Goal: Transaction & Acquisition: Subscribe to service/newsletter

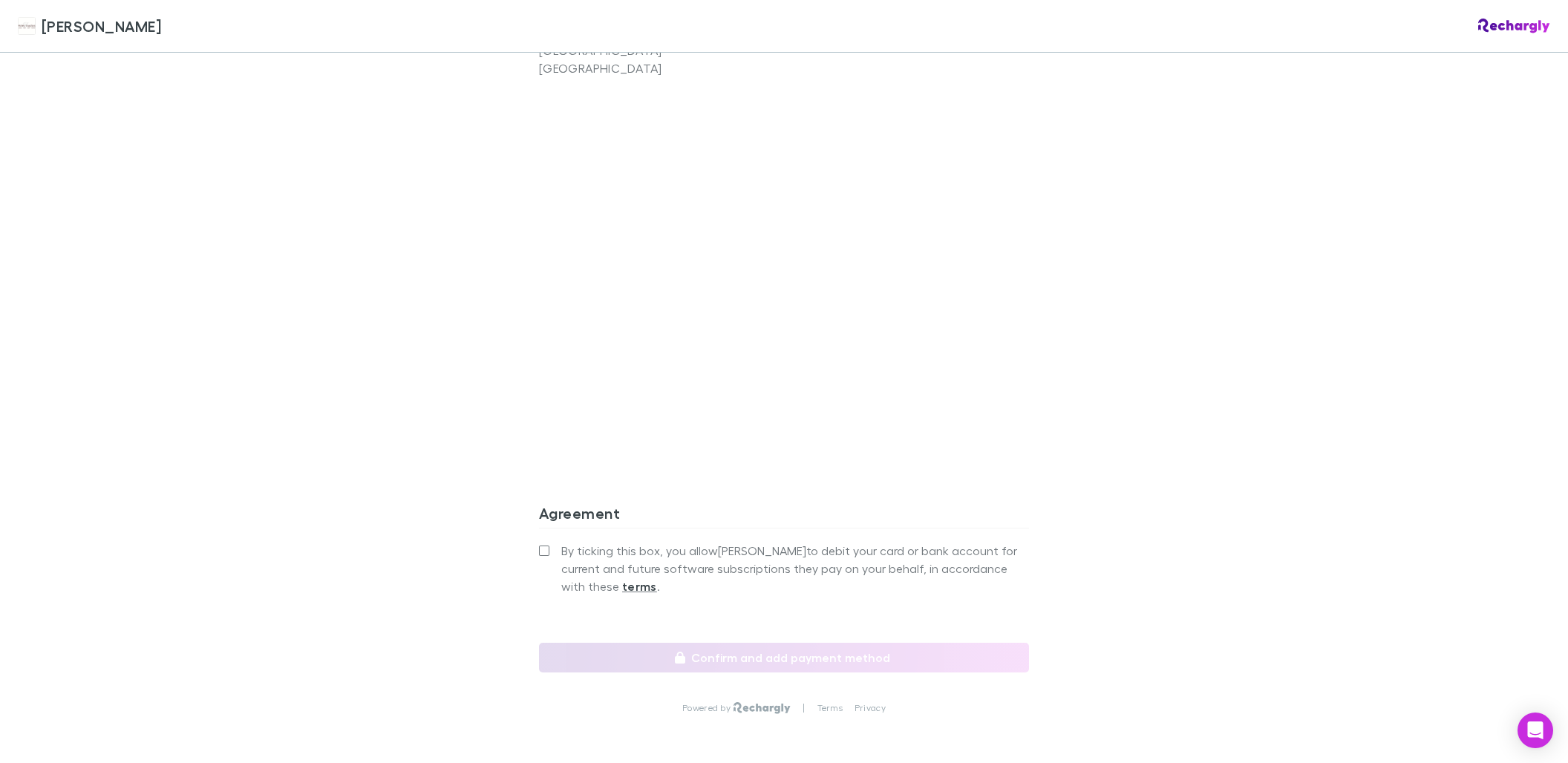
scroll to position [1160, 0]
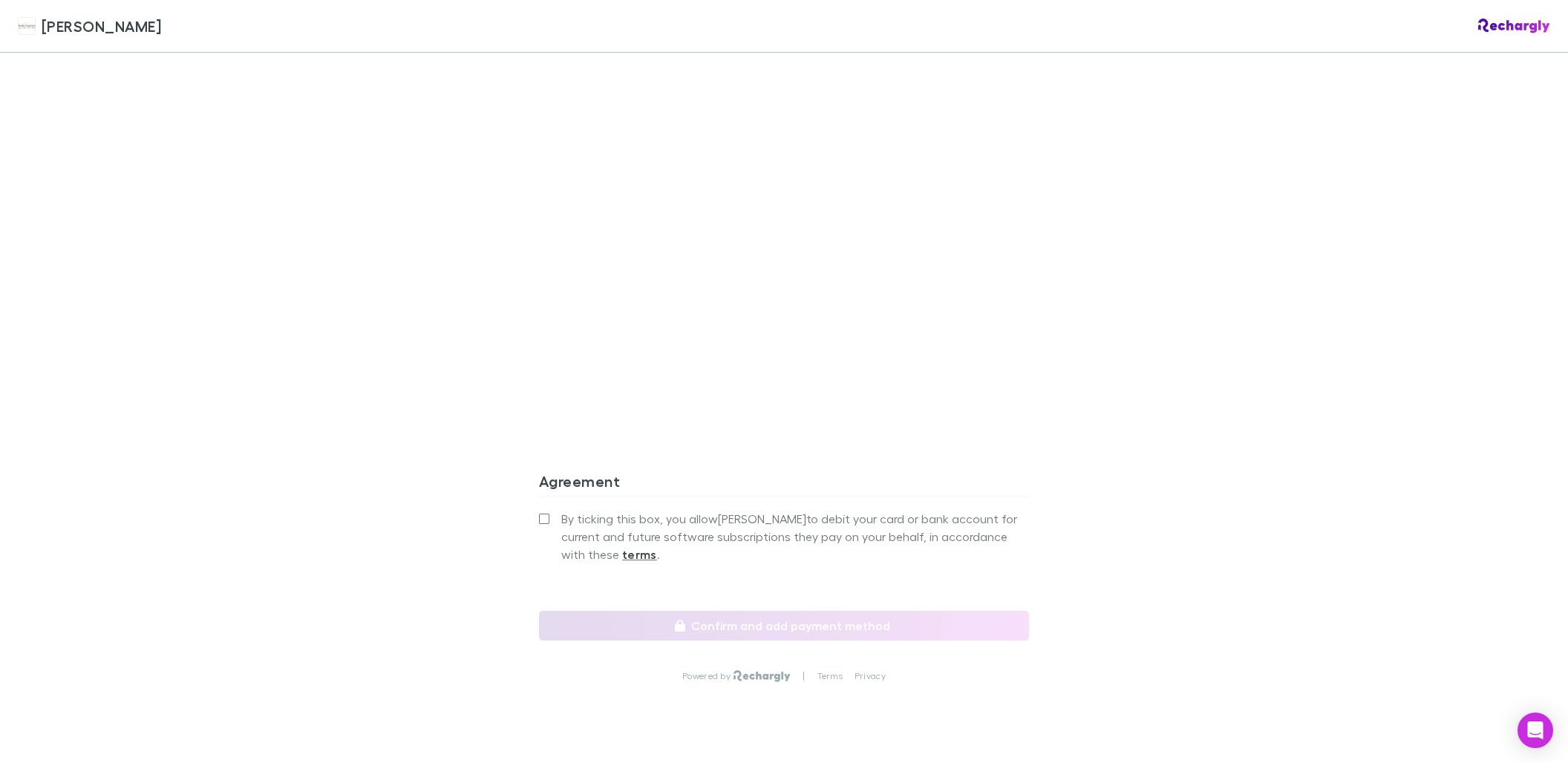
click at [637, 510] on span "By ticking this box, you allow Hales Douglass to debit your card or bank accoun…" at bounding box center [795, 537] width 468 height 54
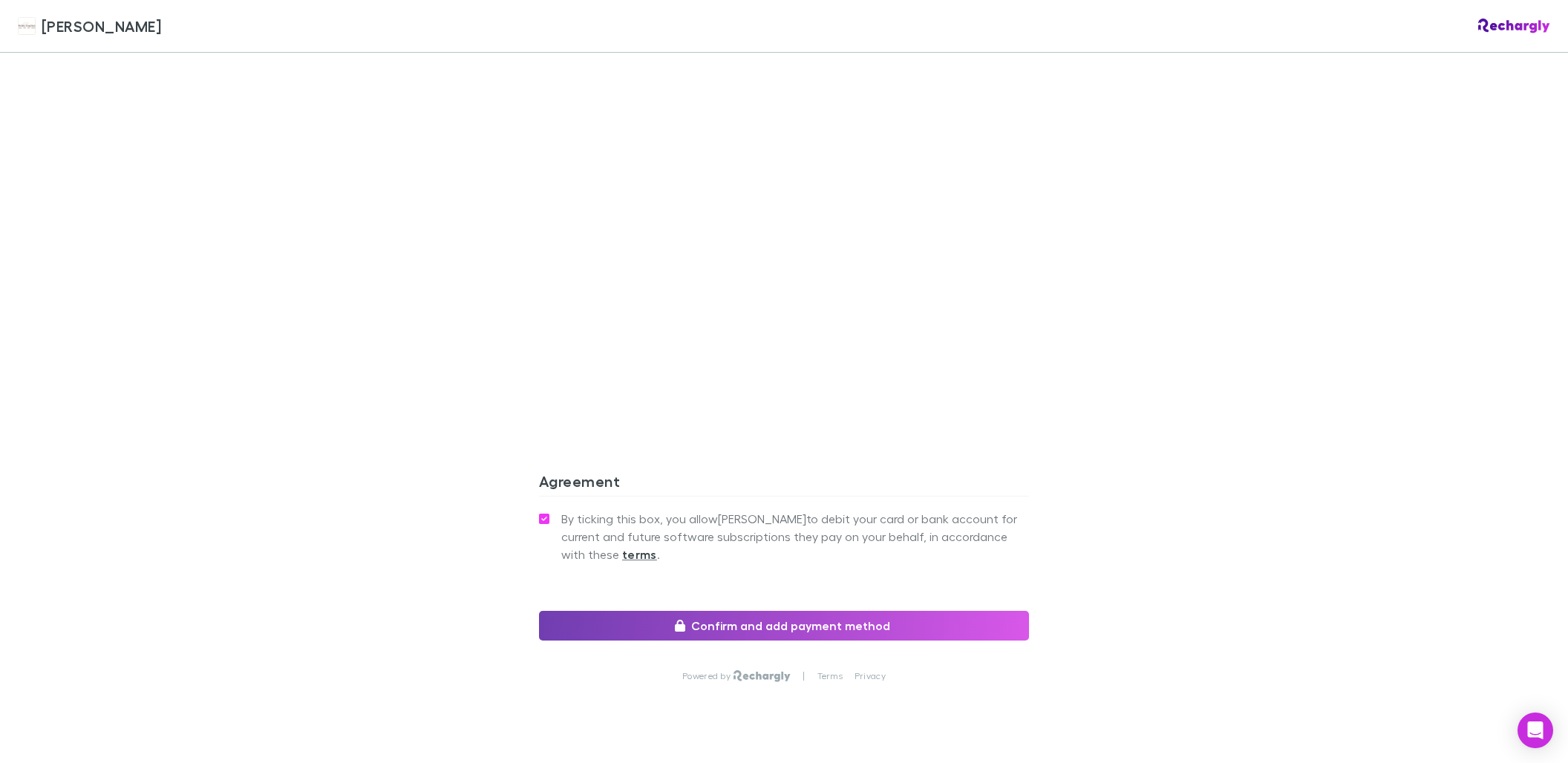
click at [892, 611] on button "Confirm and add payment method" at bounding box center [784, 625] width 490 height 30
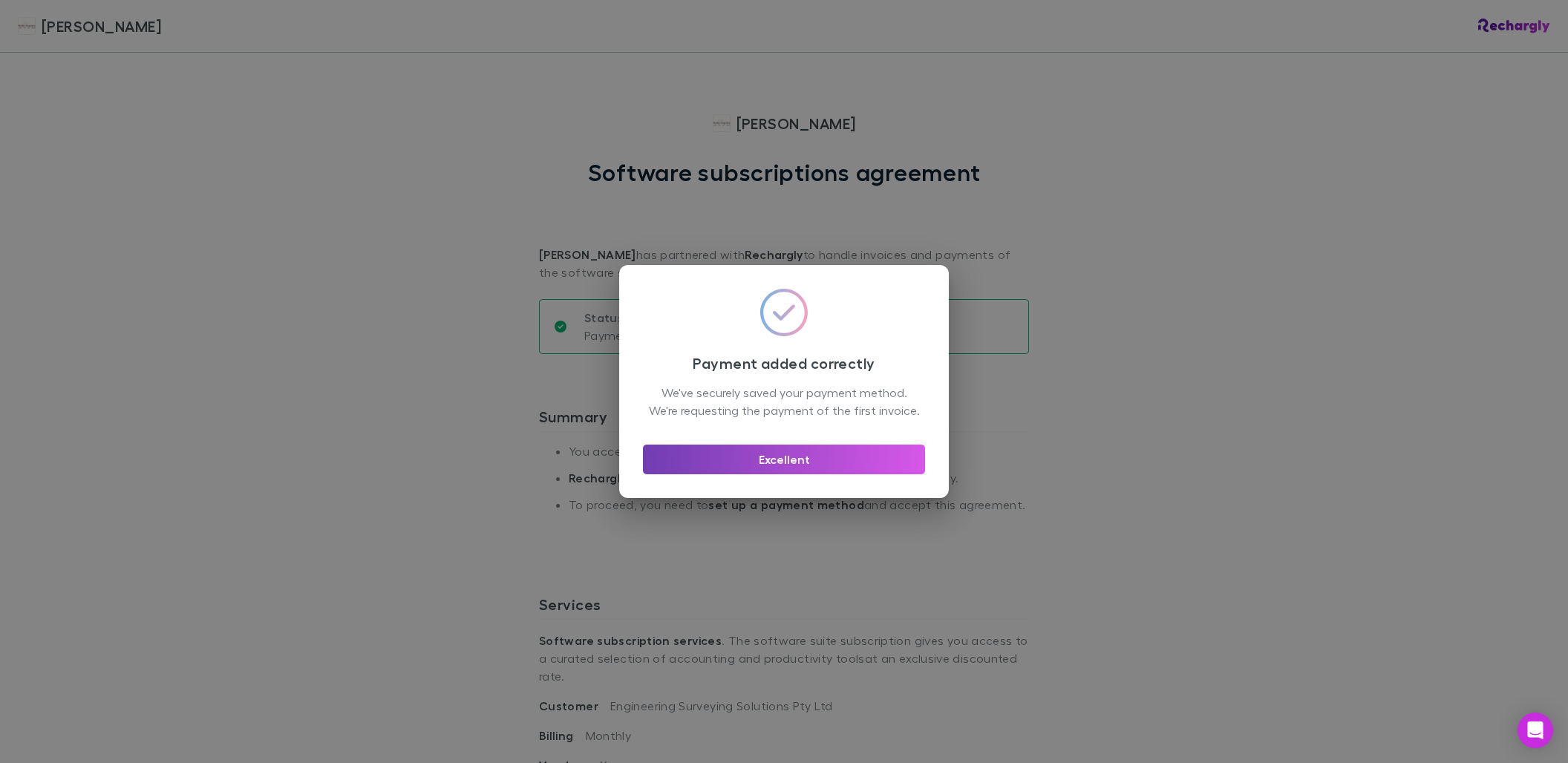
click at [822, 472] on button "Excellent" at bounding box center [784, 459] width 282 height 30
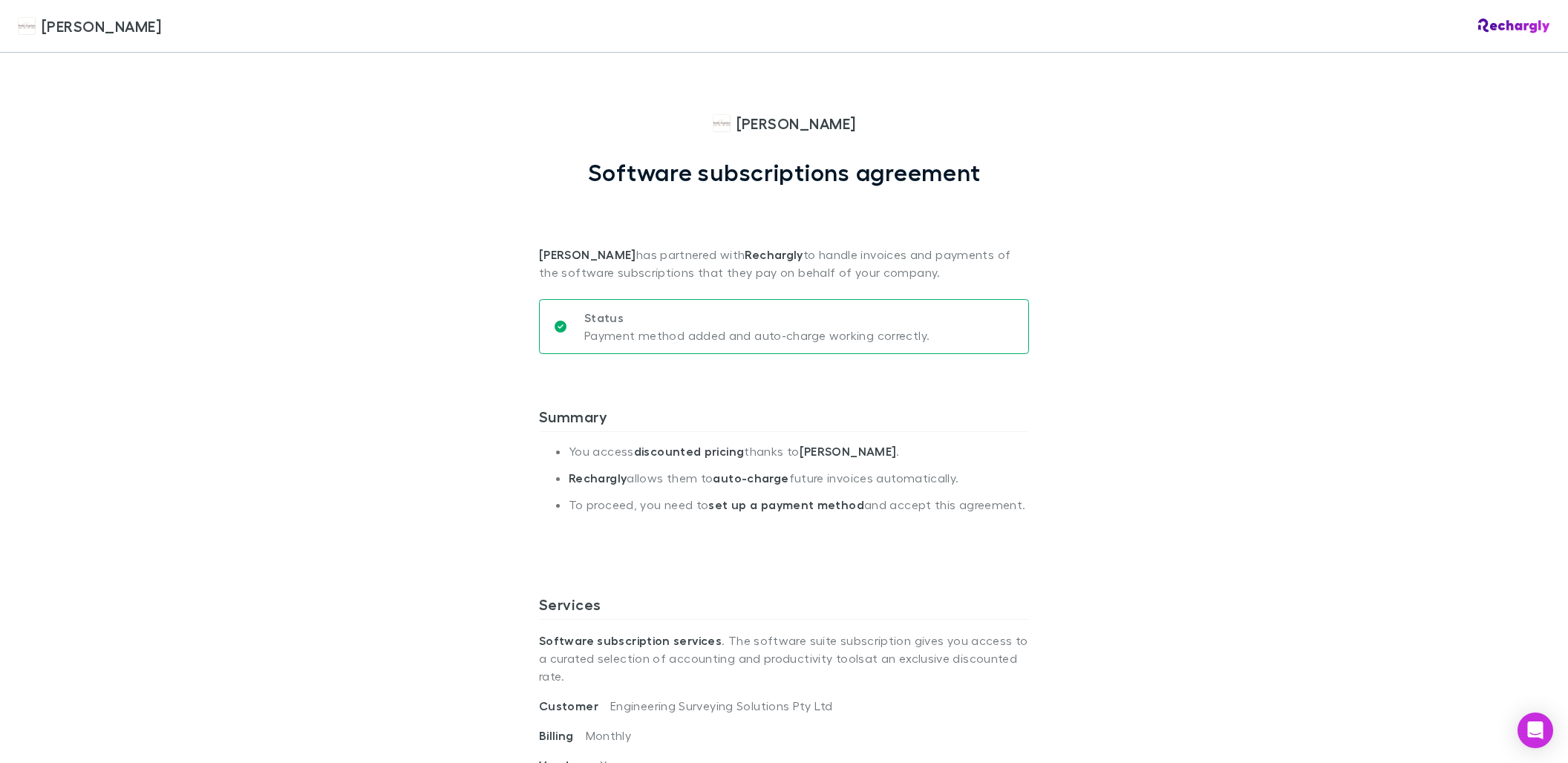
click at [1248, 593] on div "[PERSON_NAME] [PERSON_NAME] Software subscriptions agreement [PERSON_NAME] has …" at bounding box center [784, 381] width 1568 height 763
